Goal: Use online tool/utility

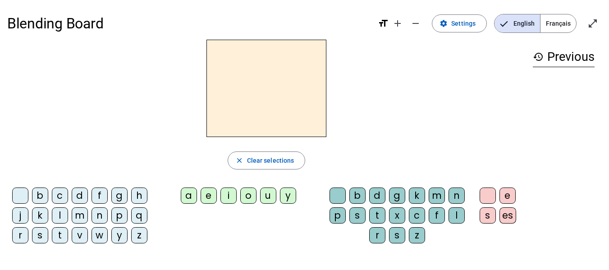
click at [362, 195] on div "b" at bounding box center [357, 196] width 16 height 16
click at [210, 196] on div "e" at bounding box center [209, 196] width 16 height 16
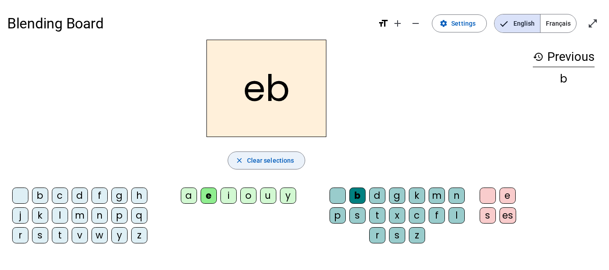
click at [276, 159] on span "Clear selections" at bounding box center [270, 160] width 47 height 11
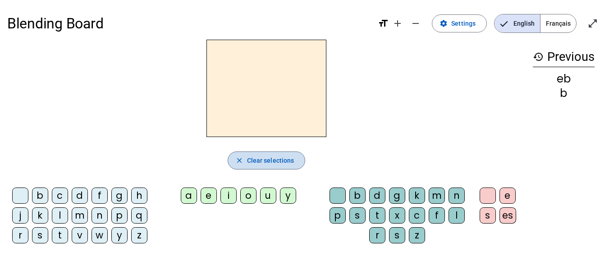
click at [276, 159] on span "Clear selections" at bounding box center [270, 160] width 47 height 11
click at [568, 94] on div "b" at bounding box center [564, 93] width 62 height 11
